Goal: Task Accomplishment & Management: Use online tool/utility

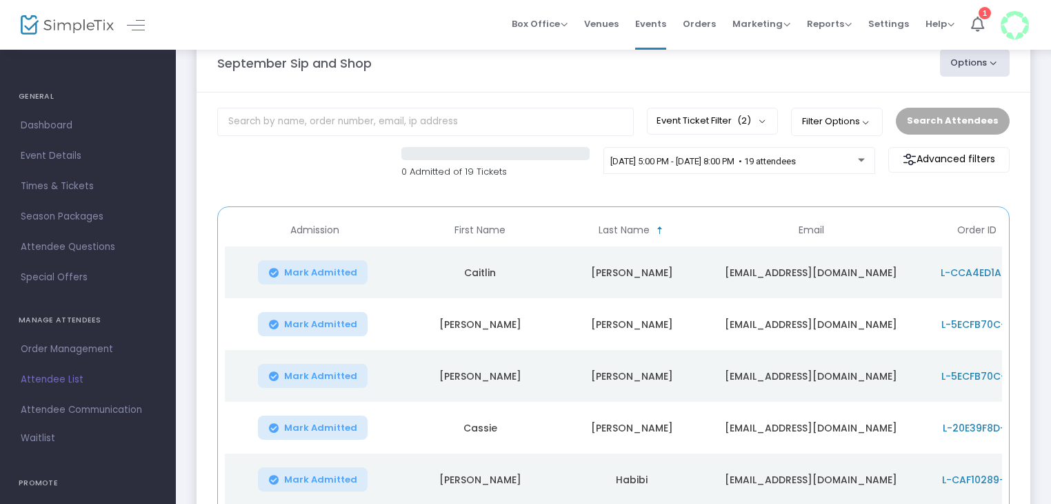
scroll to position [6, 0]
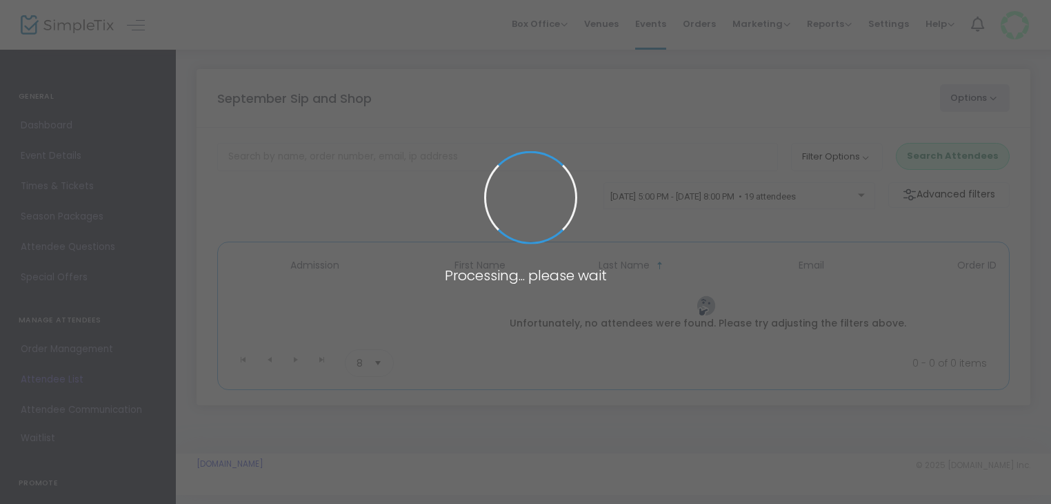
scroll to position [6, 0]
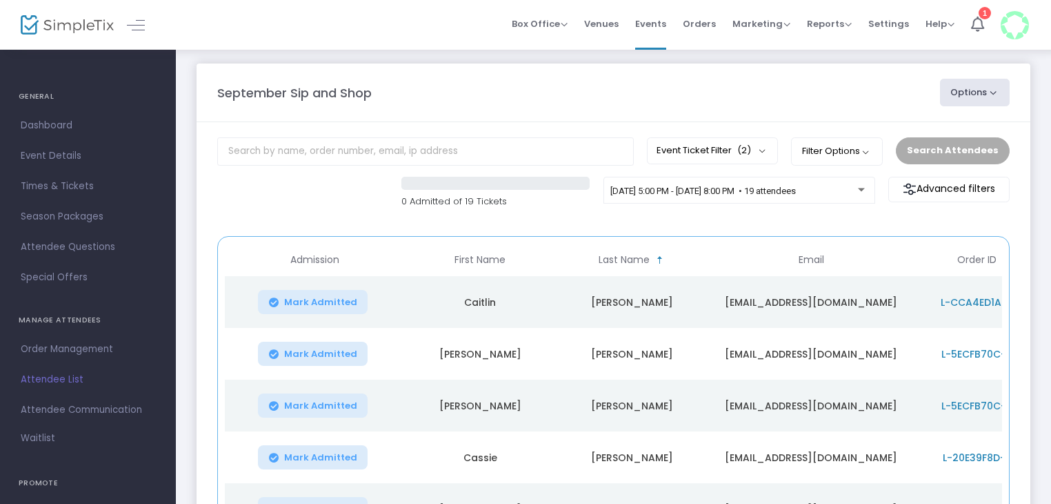
click at [469, 61] on div "September Sip and Shop Options Export List Print Name Tags Export to Mailchimp …" at bounding box center [613, 423] width 875 height 760
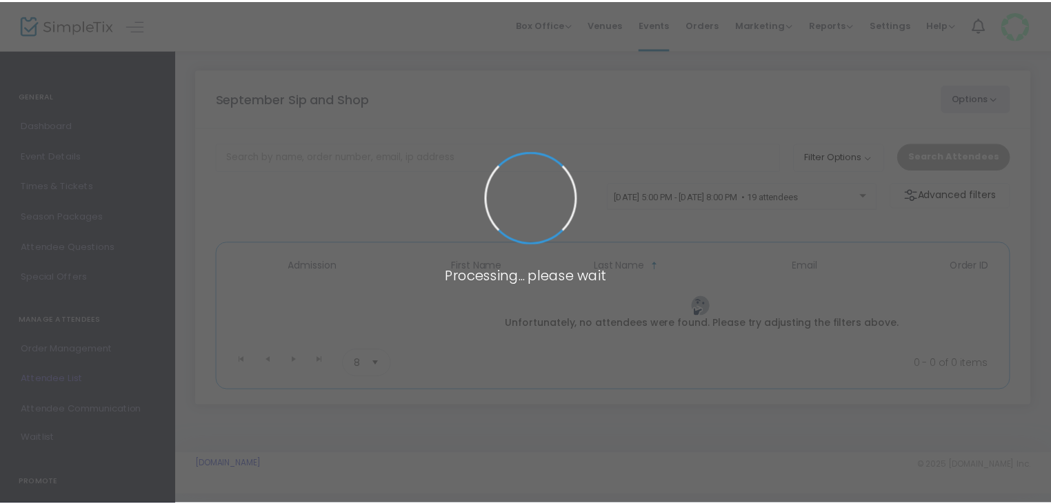
scroll to position [6, 0]
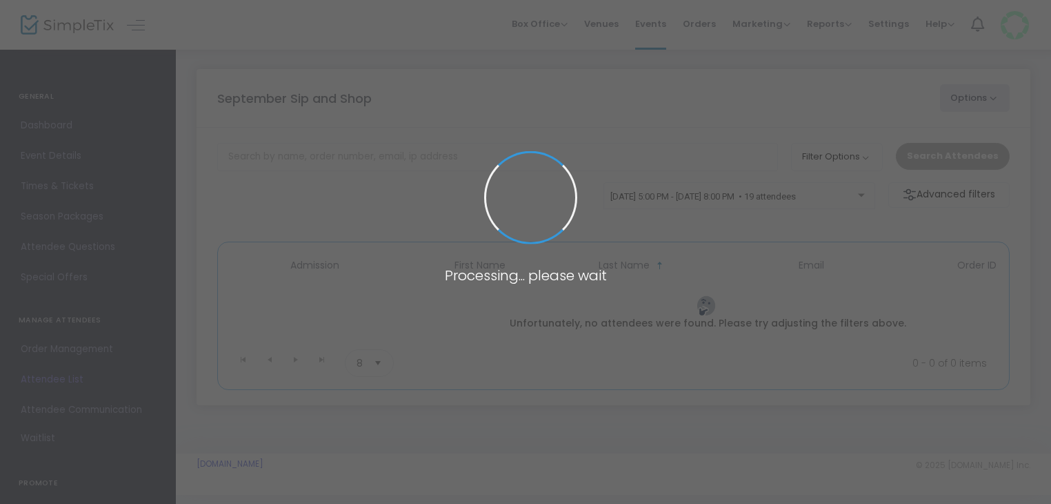
scroll to position [6, 0]
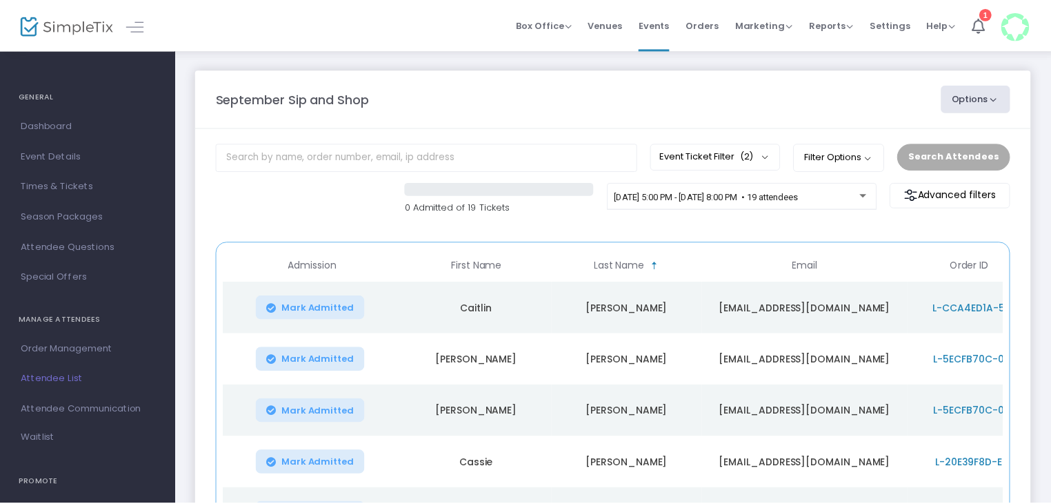
scroll to position [6, 0]
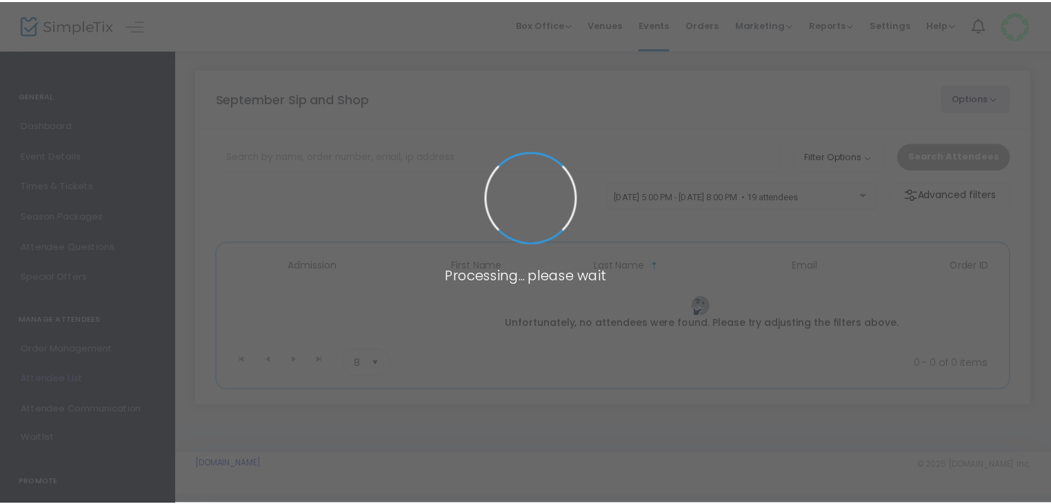
scroll to position [6, 0]
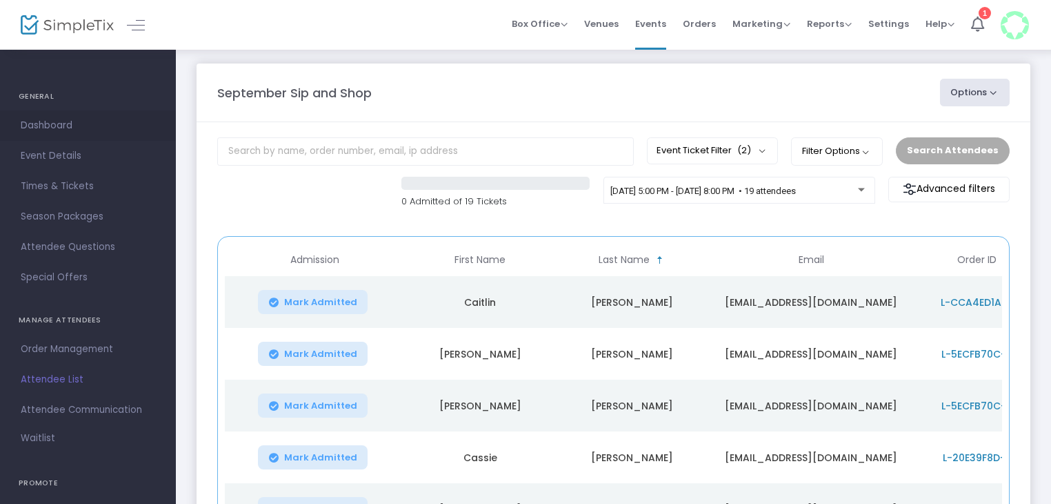
click at [57, 125] on span "Dashboard" at bounding box center [88, 126] width 135 height 18
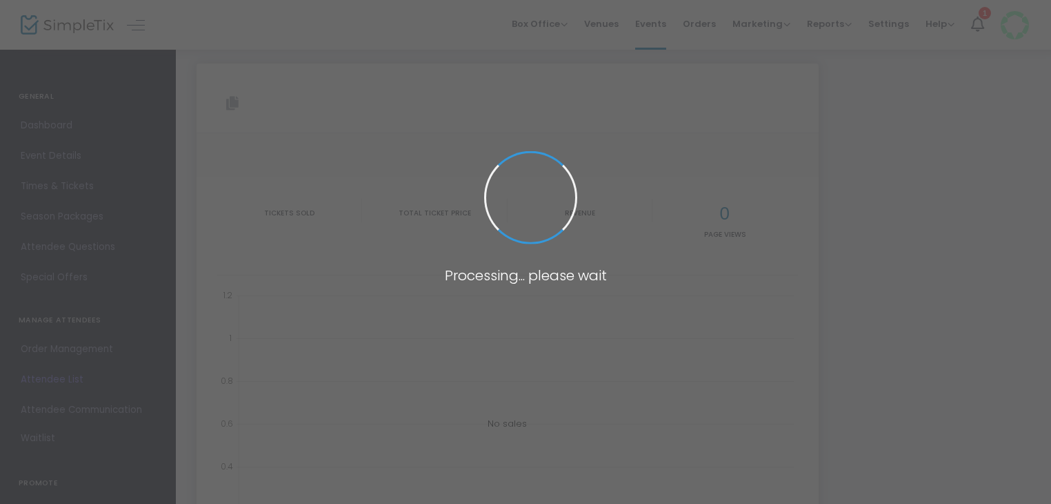
type input "[URL][DOMAIN_NAME]"
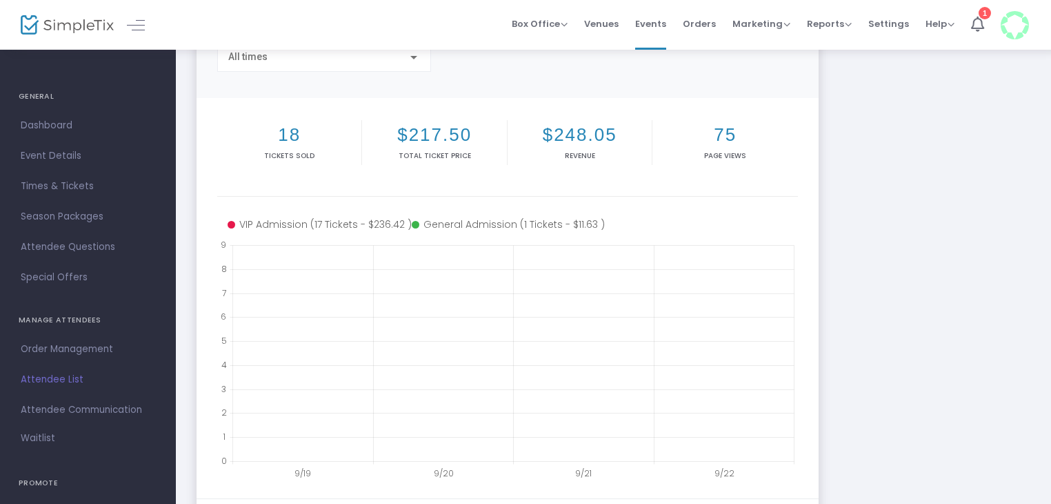
scroll to position [102, 0]
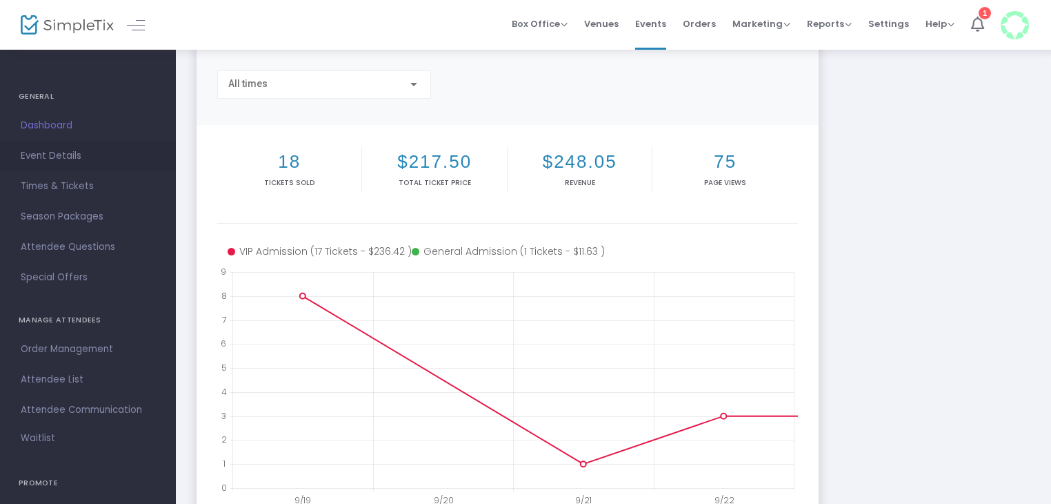
click at [70, 159] on span "Event Details" at bounding box center [88, 156] width 135 height 18
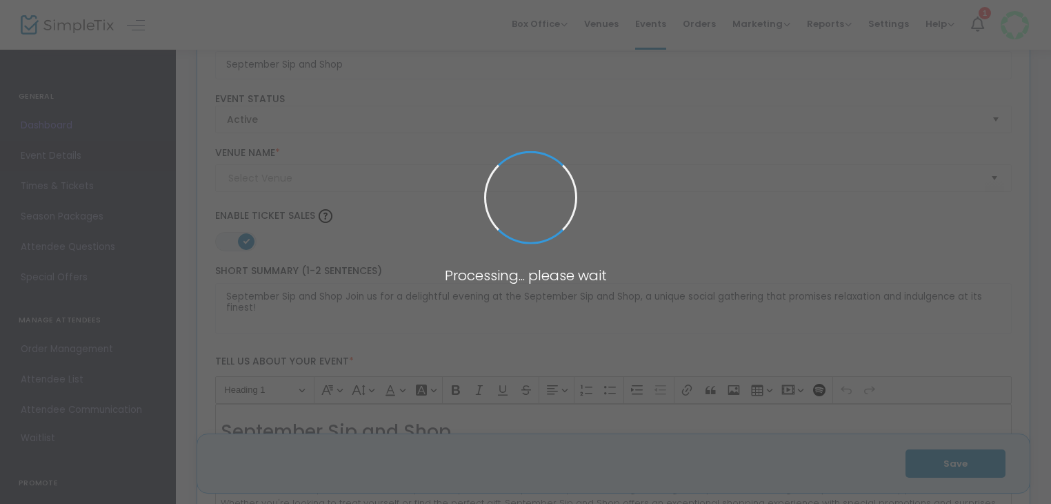
scroll to position [2099, 0]
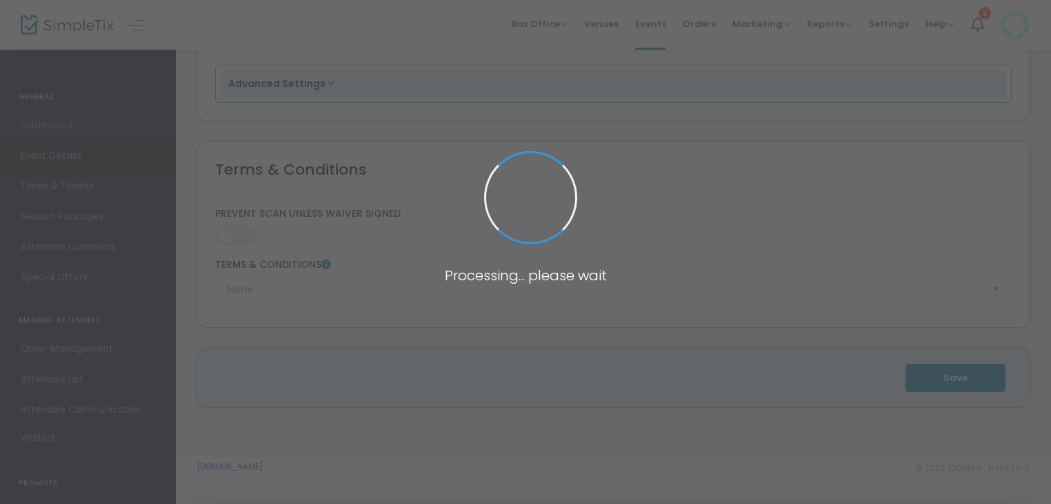
type input "Ladue Med Spa"
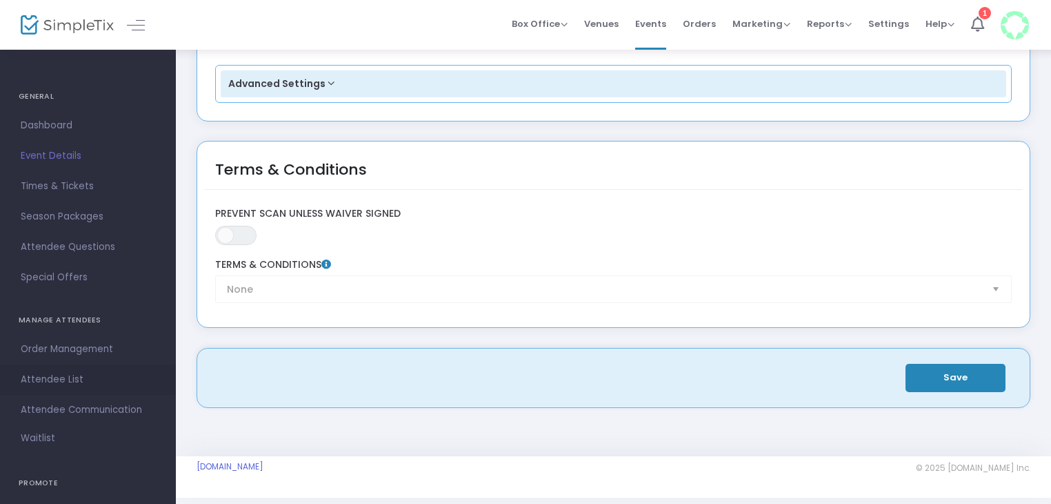
click at [69, 375] on span "Attendee List" at bounding box center [88, 379] width 135 height 18
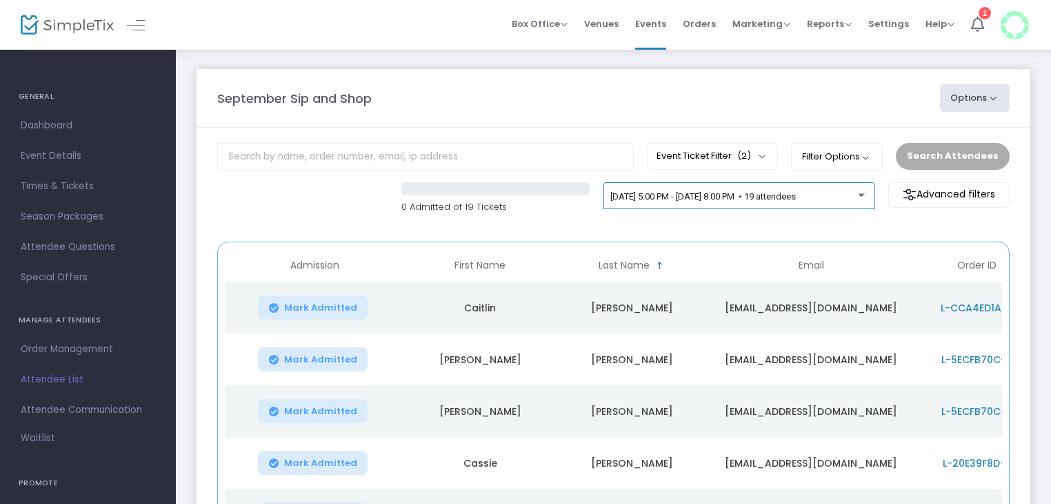
click at [823, 205] on div "[DATE] 5:00 PM - [DATE] 8:00 PM • 19 attendees" at bounding box center [739, 198] width 257 height 19
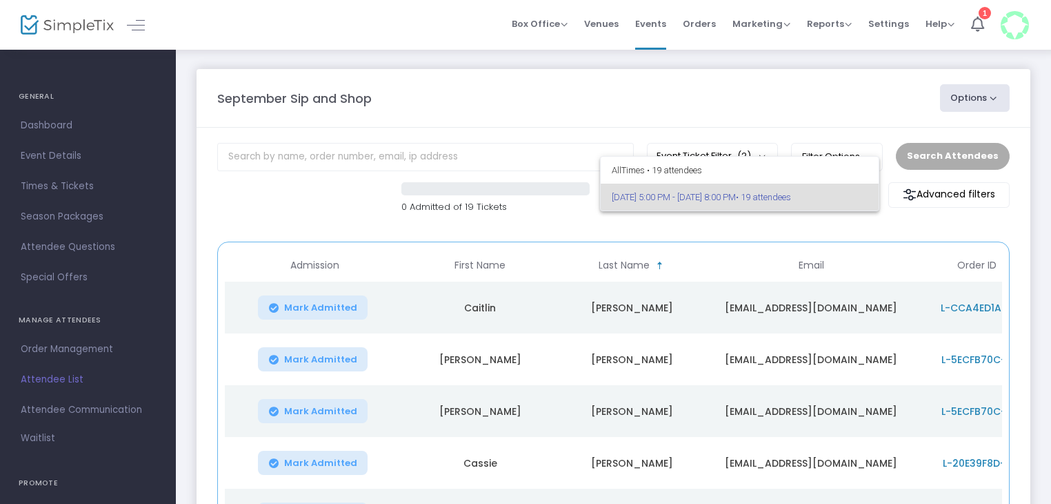
click at [814, 113] on div at bounding box center [525, 252] width 1051 height 504
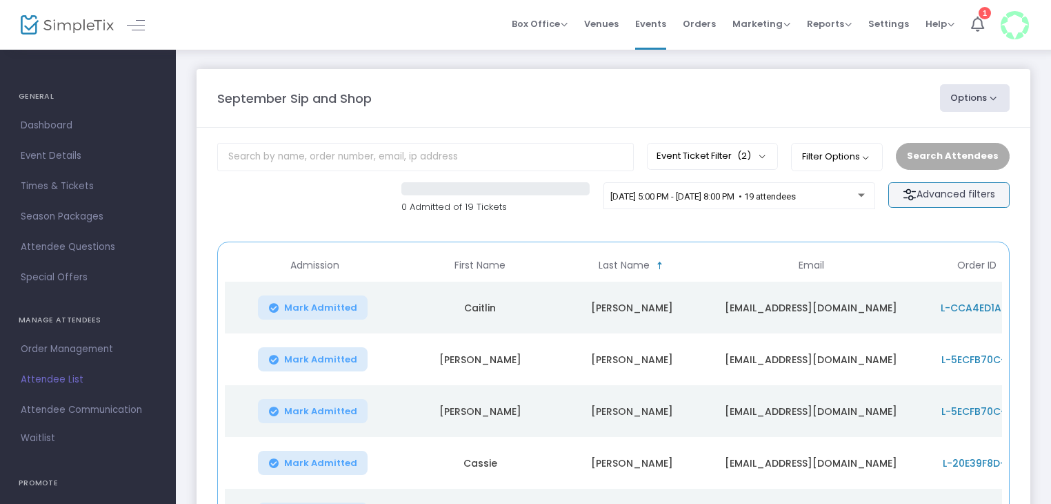
click at [931, 189] on m-button "Advanced filters" at bounding box center [949, 195] width 121 height 26
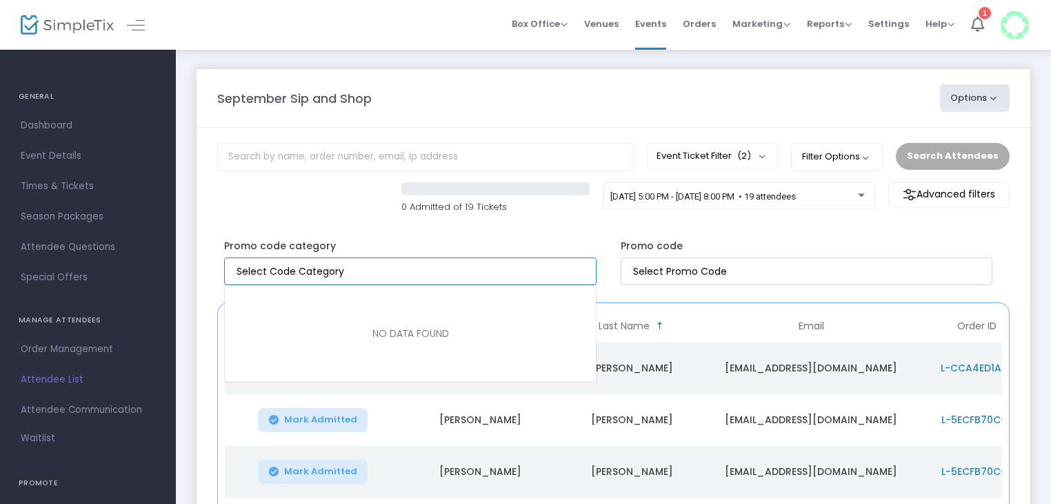
click at [522, 265] on input "NO DATA FOUND" at bounding box center [413, 271] width 353 height 14
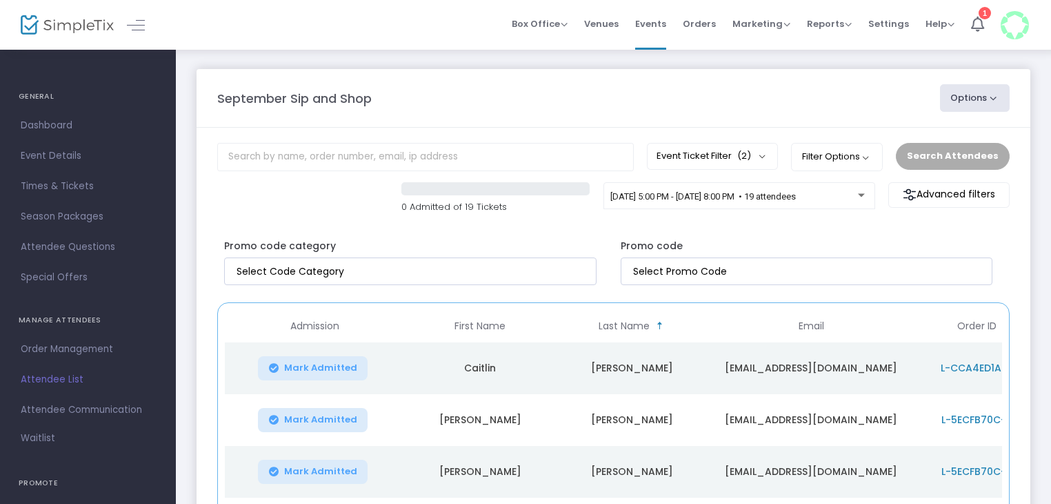
click at [466, 95] on div "September Sip and Shop" at bounding box center [571, 98] width 723 height 19
click at [716, 157] on button "Event Ticket Filter (2)" at bounding box center [712, 156] width 131 height 26
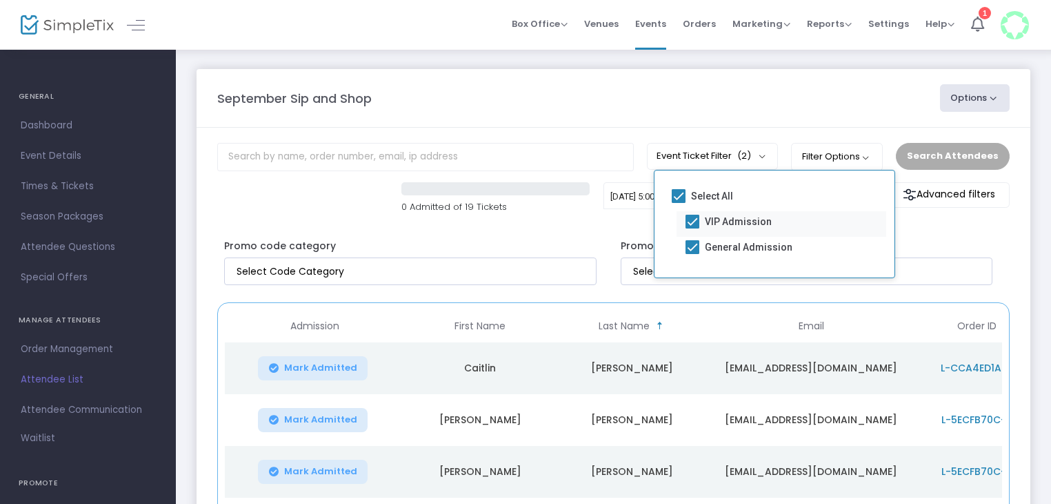
click at [690, 219] on span at bounding box center [693, 222] width 14 height 14
click at [692, 228] on input "VIP Admission" at bounding box center [692, 228] width 1 height 1
checkbox input "false"
click at [677, 111] on div "September Sip and Shop Options Export List Print Name Tags Export to Mailchimp …" at bounding box center [613, 98] width 806 height 28
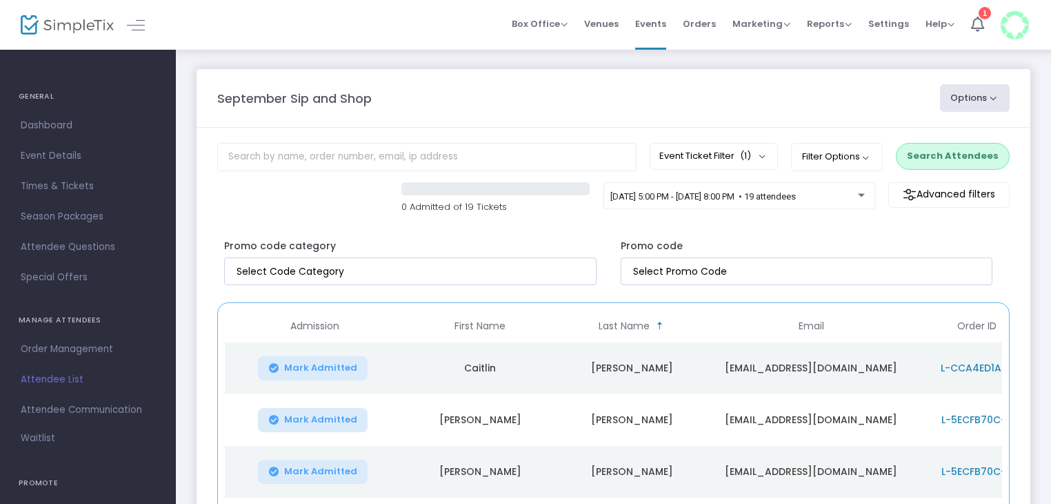
click at [952, 147] on button "Search Attendees" at bounding box center [953, 156] width 114 height 26
